Goal: Check status: Check status

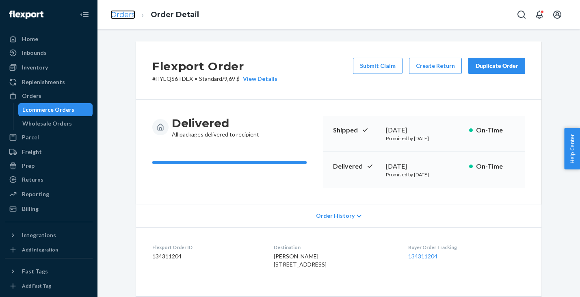
click at [122, 15] on link "Orders" at bounding box center [122, 14] width 25 height 9
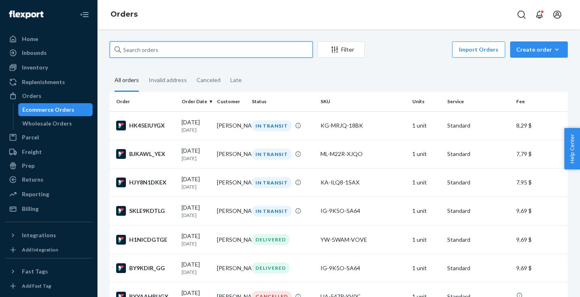
drag, startPoint x: 188, startPoint y: 50, endPoint x: 202, endPoint y: 51, distance: 14.3
click at [189, 50] on input "text" at bounding box center [211, 49] width 203 height 16
paste input "BJKAWL_YEX"
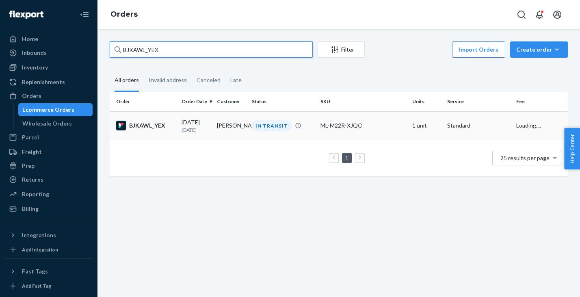
type input "BJKAWL_YEX"
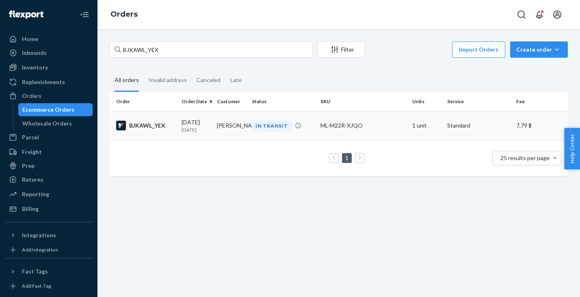
click at [161, 127] on div "BJKAWL_YEX" at bounding box center [145, 126] width 59 height 10
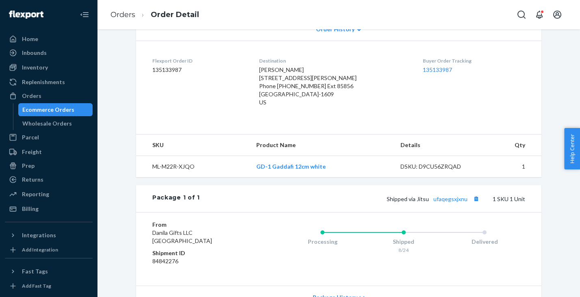
scroll to position [250, 0]
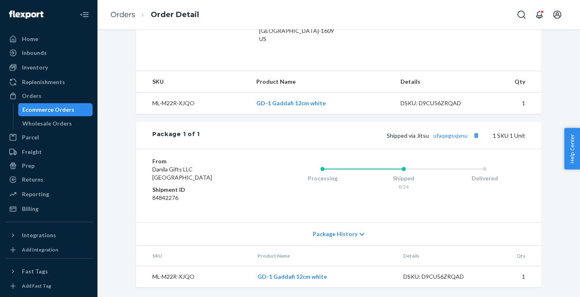
click at [426, 136] on span "Shipped via Jitsu ufaqegsxjxnu" at bounding box center [434, 135] width 95 height 7
copy span "Jitsu"
click at [473, 136] on button "Copy tracking number" at bounding box center [476, 135] width 11 height 11
drag, startPoint x: 431, startPoint y: 137, endPoint x: 465, endPoint y: 136, distance: 33.3
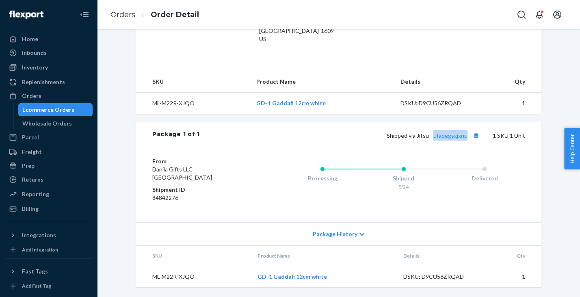
copy link "ufaqegsxjxnu"
click at [123, 16] on link "Orders" at bounding box center [122, 14] width 25 height 9
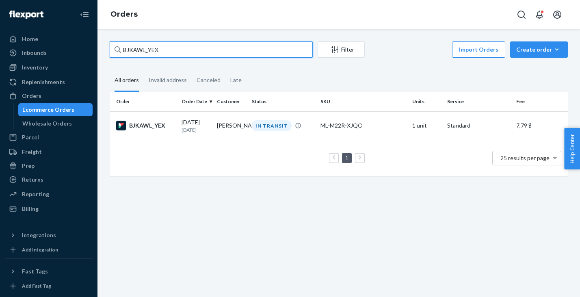
drag, startPoint x: 171, startPoint y: 48, endPoint x: 110, endPoint y: 45, distance: 60.2
click at [110, 45] on input "BJKAWL_YEX" at bounding box center [211, 49] width 203 height 16
paste input "HK45EIUYG"
type input "HK45EIUYGX"
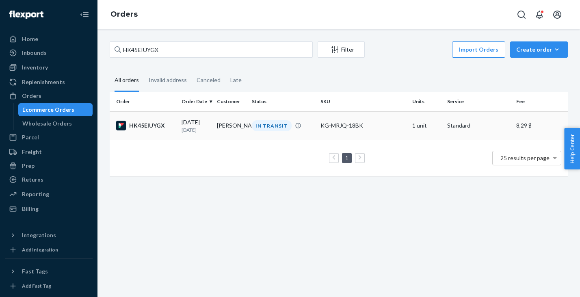
click at [150, 127] on div "HK45EIUYGX" at bounding box center [145, 126] width 59 height 10
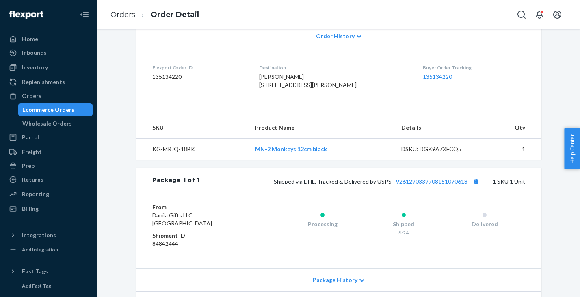
scroll to position [242, 0]
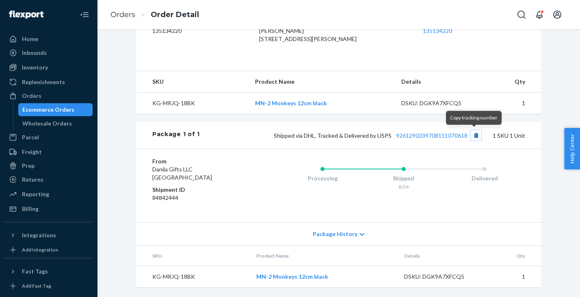
click at [473, 135] on button "Copy tracking number" at bounding box center [476, 135] width 11 height 11
